Goal: Information Seeking & Learning: Learn about a topic

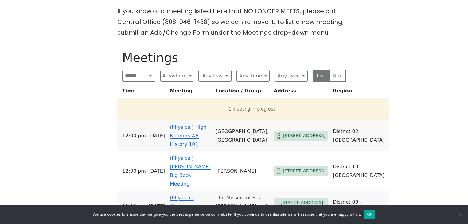
scroll to position [196, 0]
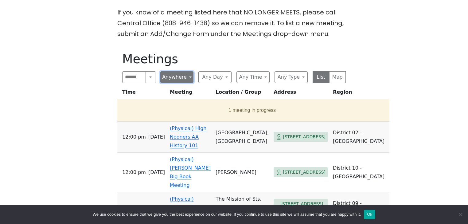
click at [189, 78] on button "Anywhere" at bounding box center [176, 77] width 33 height 12
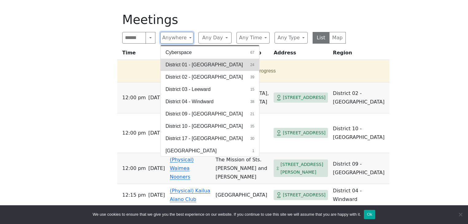
scroll to position [246, 0]
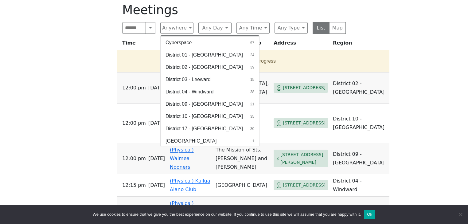
click at [83, 95] on div "Freedom from Bondage (was Sundays, noon, [GEOGRAPHIC_DATA]) has been cancelled …" at bounding box center [233, 146] width 421 height 435
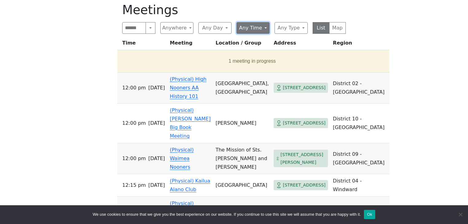
click at [262, 28] on button "Any Time" at bounding box center [252, 28] width 33 height 12
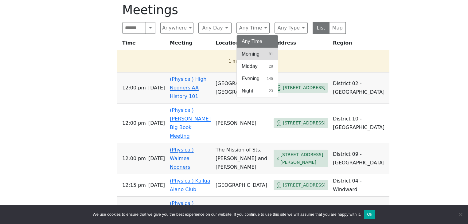
click at [260, 52] on button "Morning 91" at bounding box center [257, 54] width 41 height 12
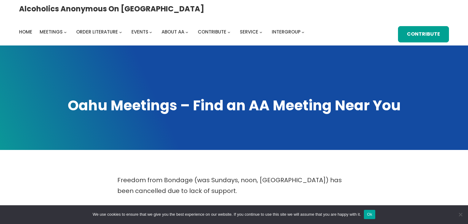
scroll to position [123, 0]
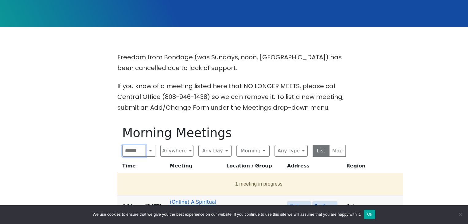
click at [129, 151] on input "Search" at bounding box center [134, 151] width 24 height 12
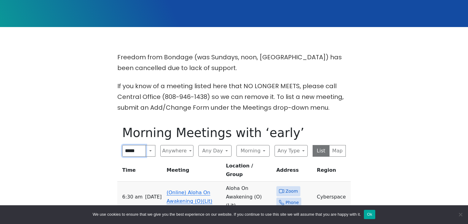
type input "*****"
click input "submit" at bounding box center [0, 0] width 0 height 0
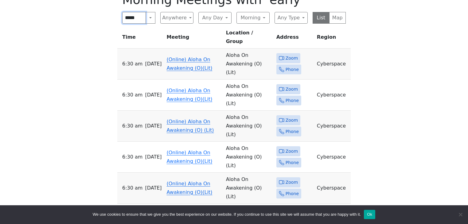
scroll to position [147, 0]
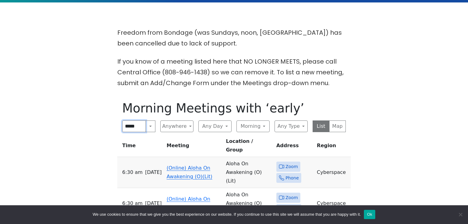
drag, startPoint x: 124, startPoint y: 126, endPoint x: 119, endPoint y: 126, distance: 4.9
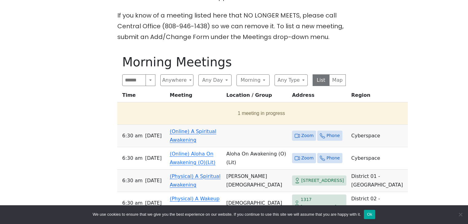
scroll to position [246, 0]
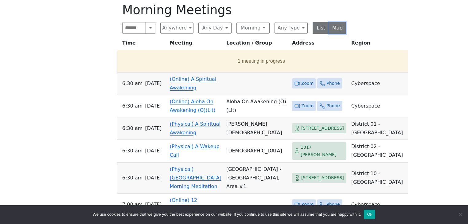
click at [338, 27] on button "Map" at bounding box center [337, 28] width 17 height 12
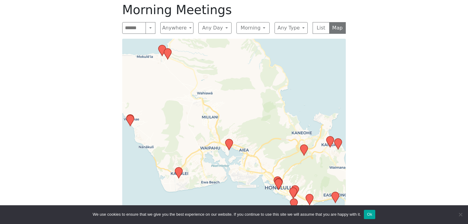
click at [179, 173] on icon at bounding box center [178, 172] width 7 height 11
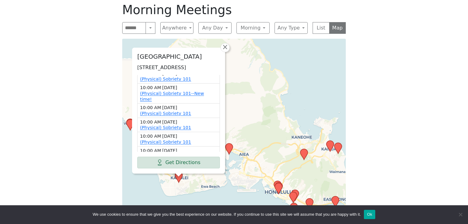
scroll to position [8, 0]
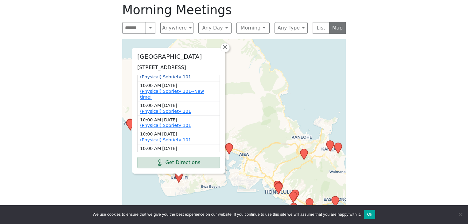
click at [173, 78] on link "(Physical) Sobriety 101" at bounding box center [165, 76] width 51 height 5
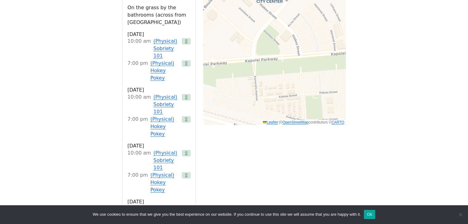
scroll to position [464, 0]
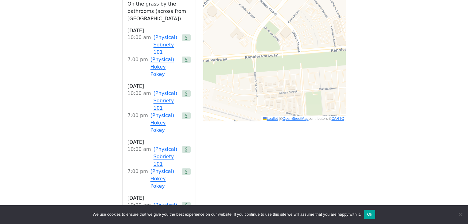
click at [76, 117] on div "Freedom from Bondage (was Sundays, noon, [GEOGRAPHIC_DATA]) has been cancelled …" at bounding box center [233, 125] width 421 height 828
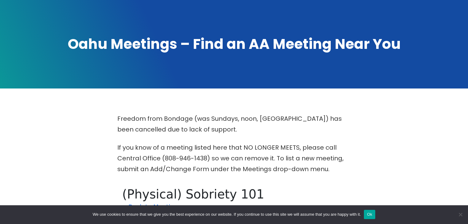
scroll to position [25, 0]
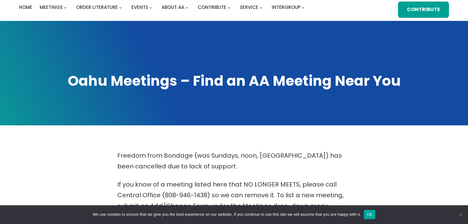
drag, startPoint x: 167, startPoint y: 4, endPoint x: 346, endPoint y: 15, distance: 179.3
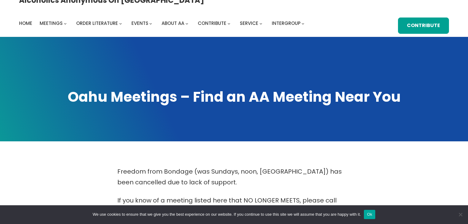
scroll to position [0, 0]
